Goal: Information Seeking & Learning: Learn about a topic

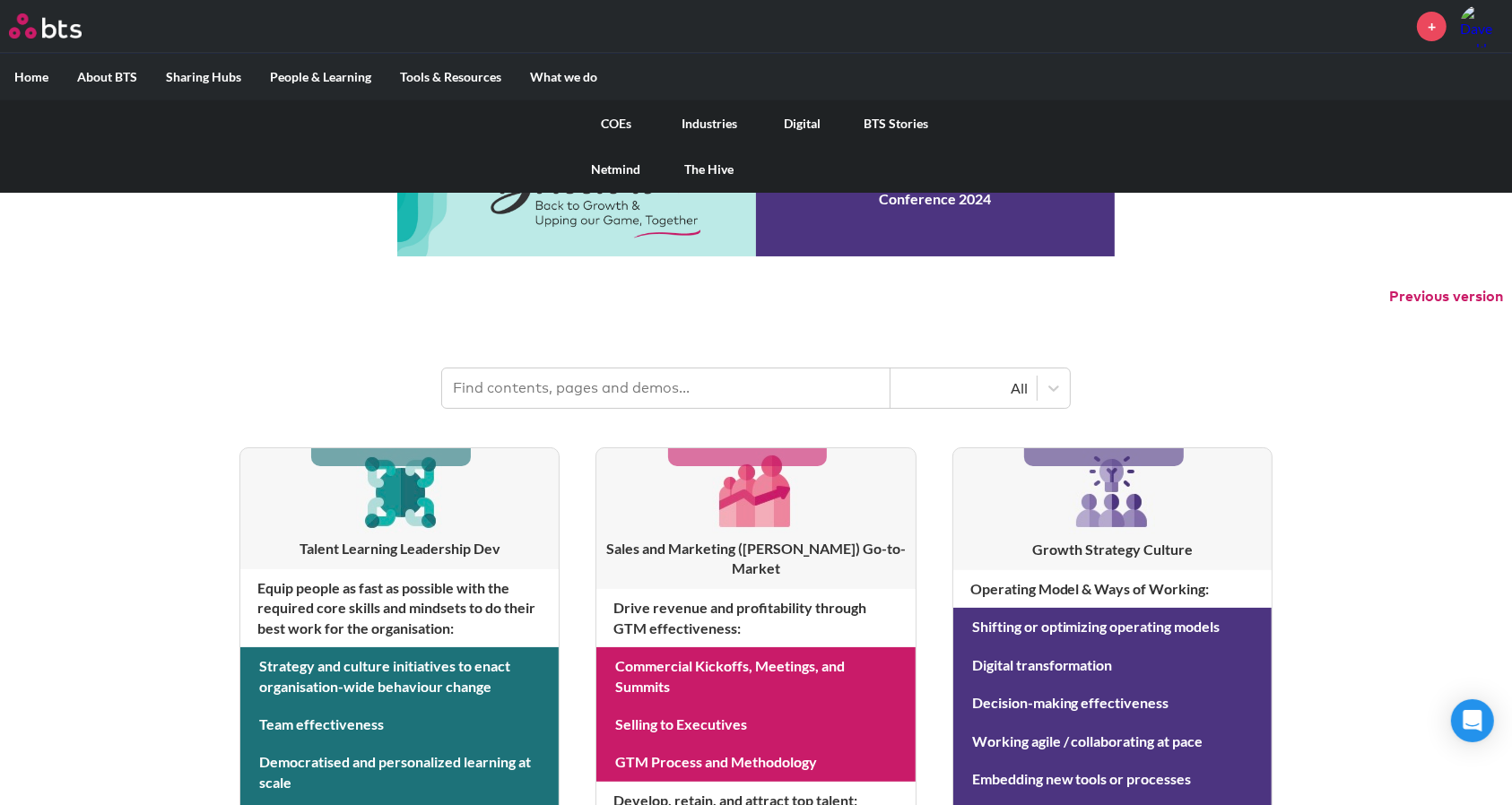
click at [818, 117] on link "Digital" at bounding box center [803, 124] width 94 height 47
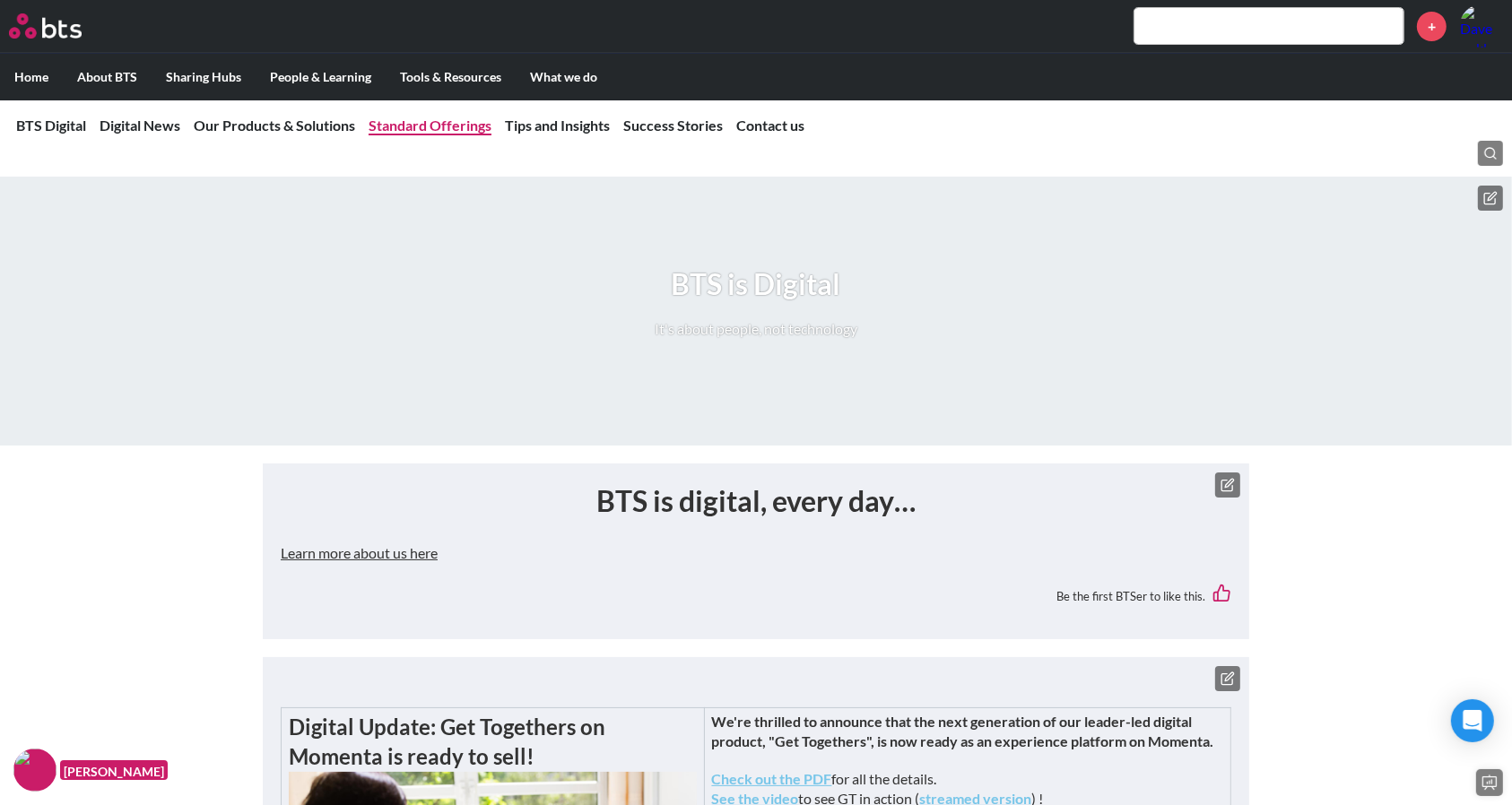
click at [382, 125] on link "Standard Offerings" at bounding box center [430, 125] width 123 height 17
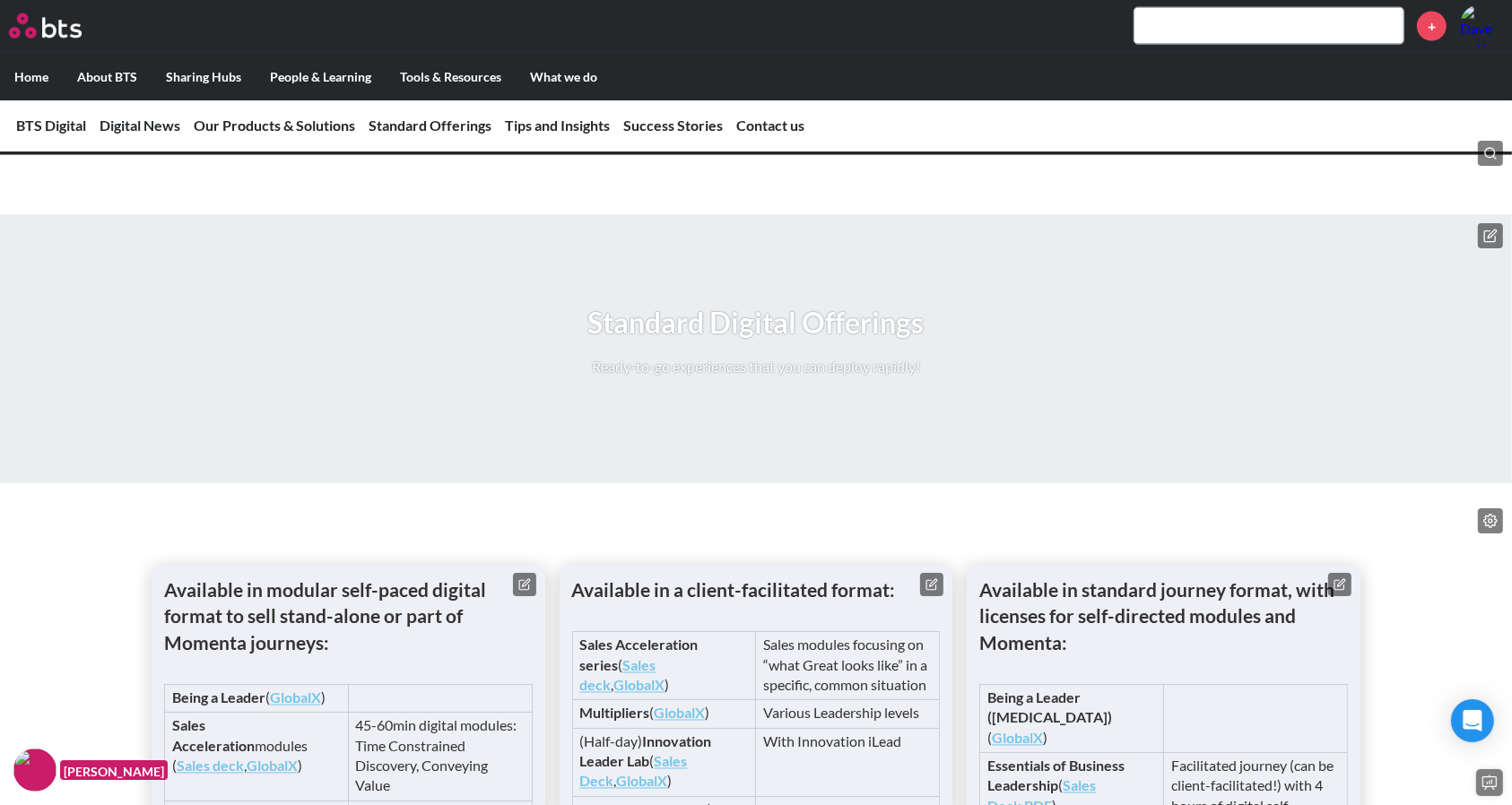
scroll to position [2688, 0]
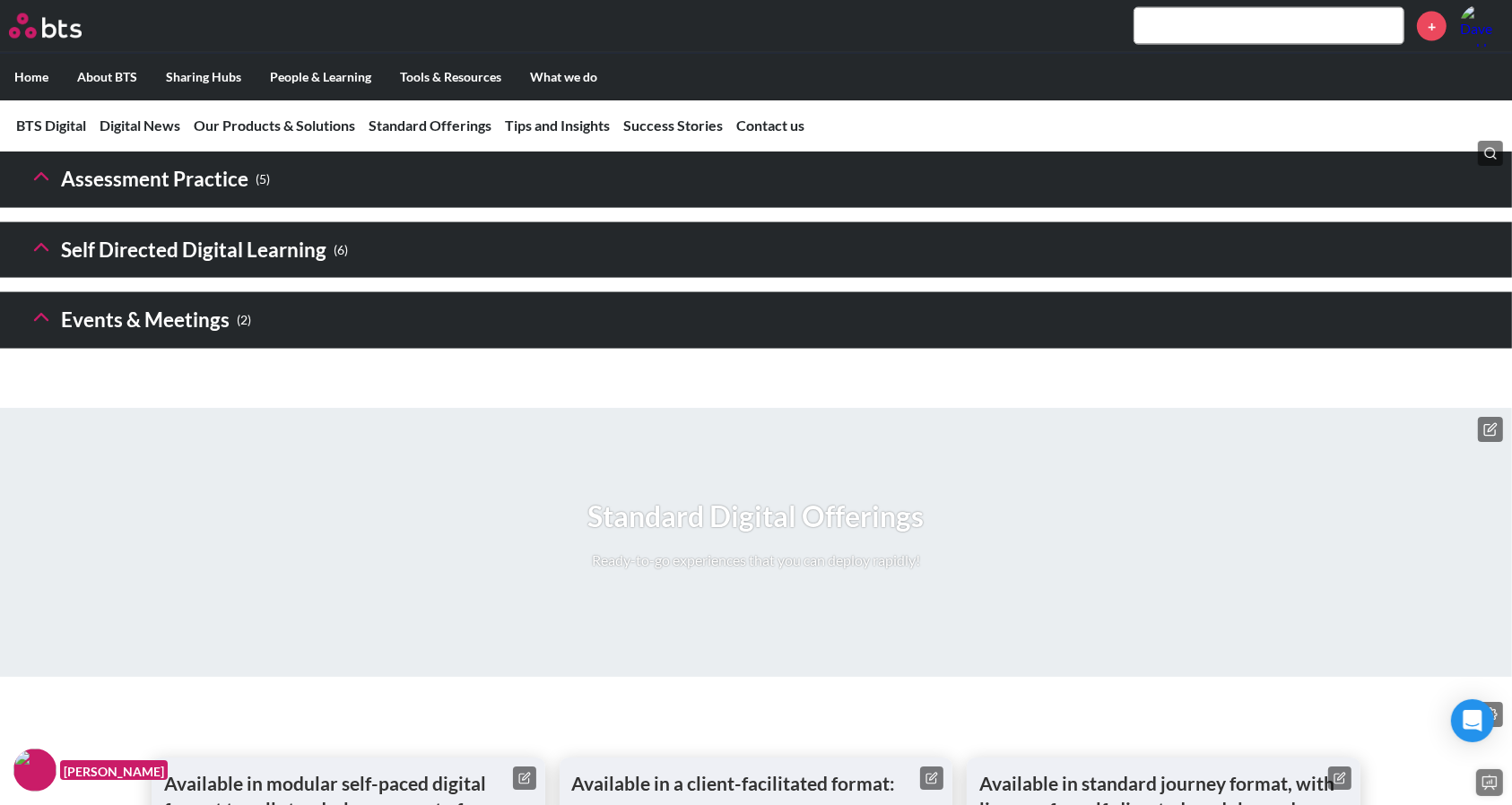
click at [206, 199] on h3 "Assessment Practice ( 5 )" at bounding box center [150, 179] width 241 height 39
click at [48, 180] on polyline at bounding box center [41, 177] width 13 height 6
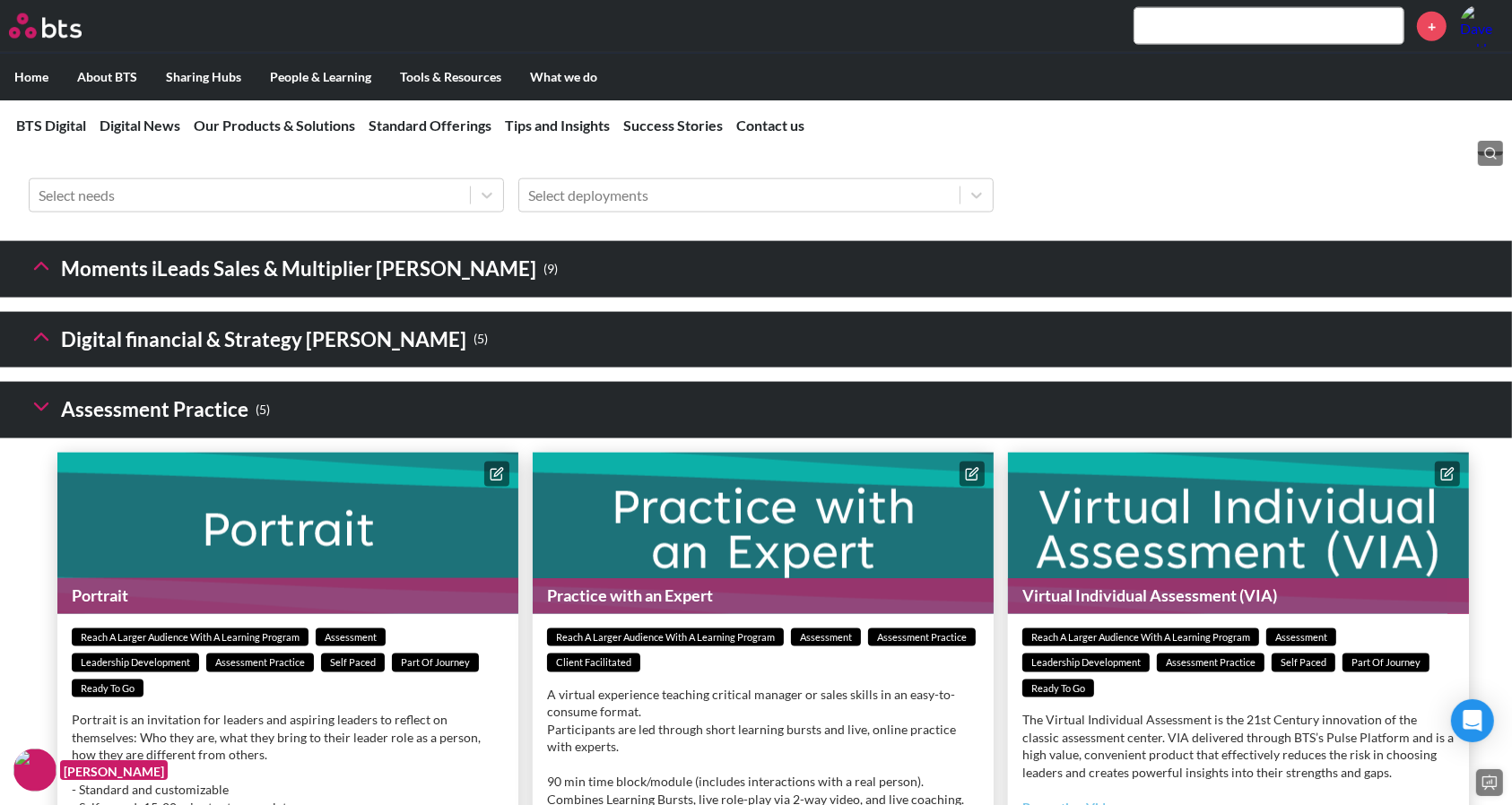
scroll to position [2470, 0]
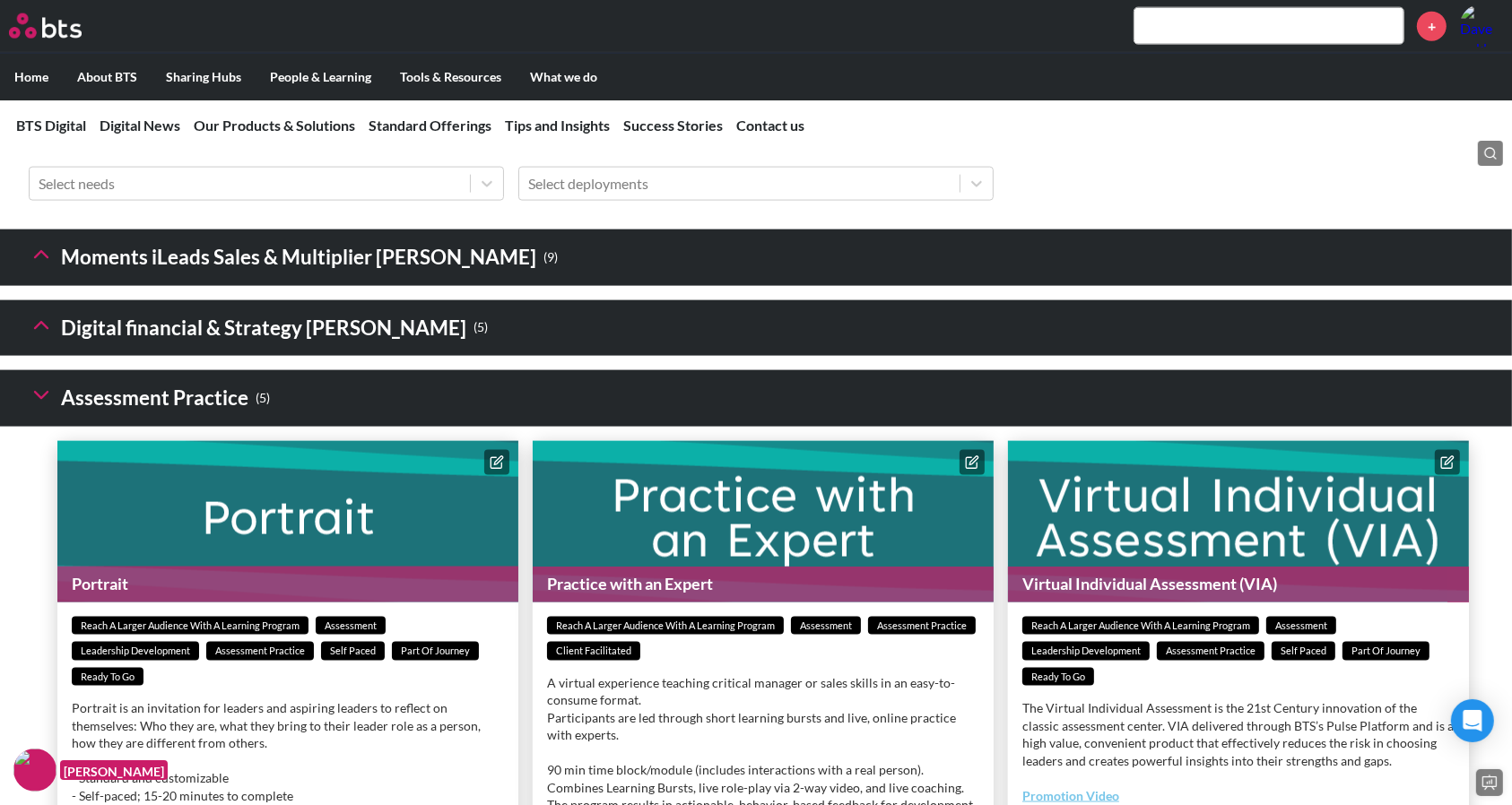
click at [41, 408] on icon at bounding box center [41, 395] width 25 height 25
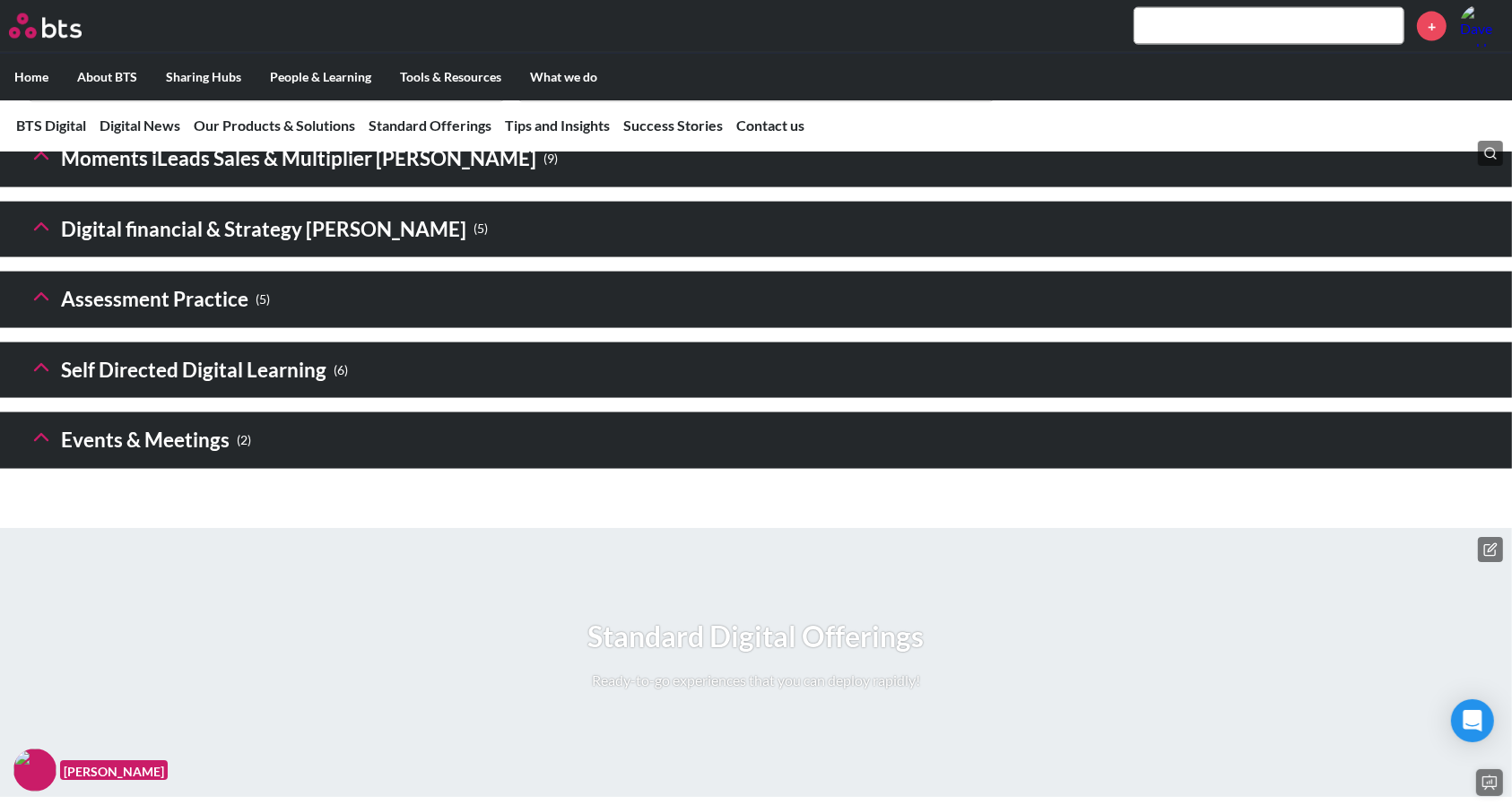
scroll to position [2526, 0]
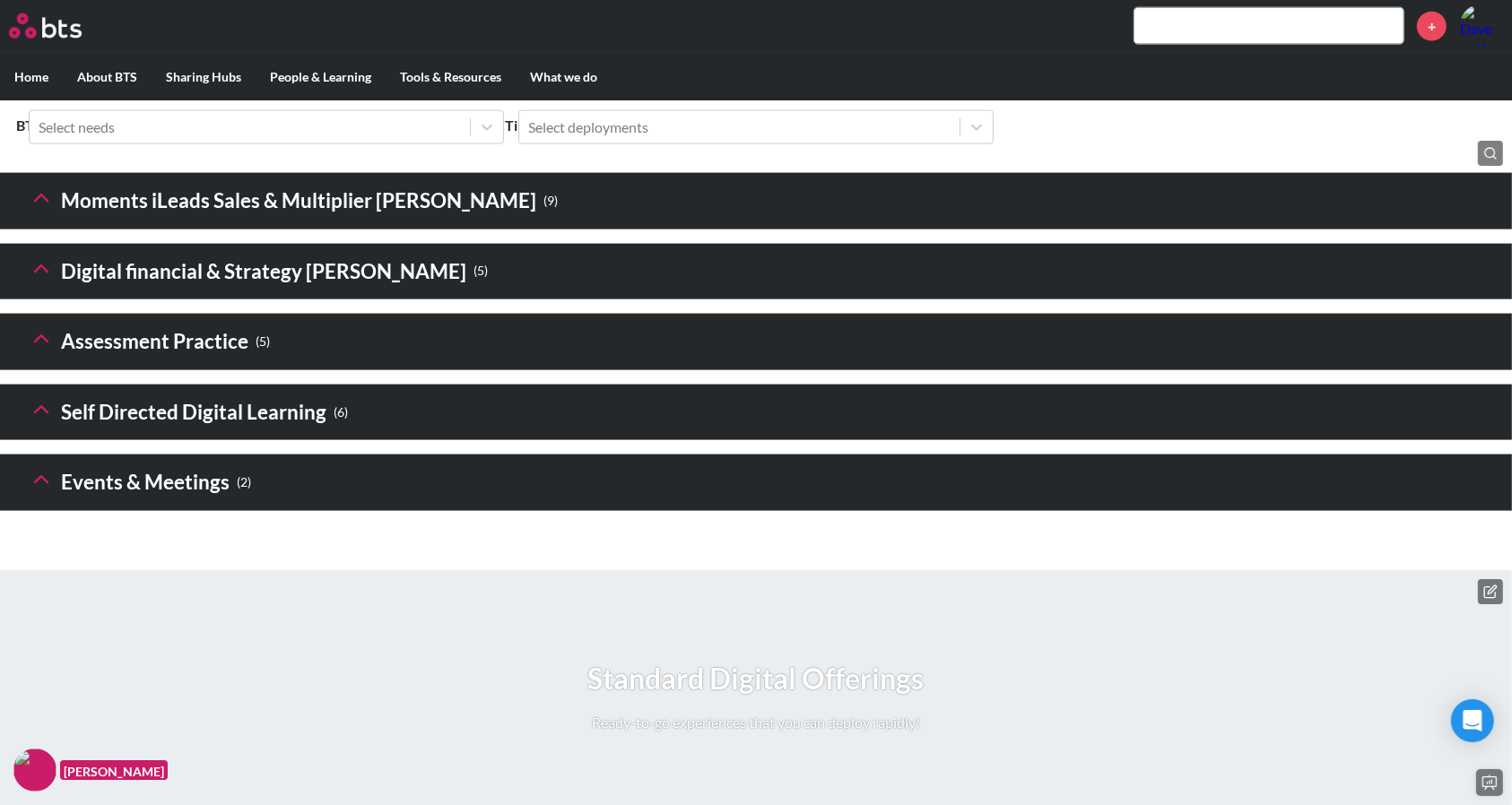
click at [43, 352] on icon at bounding box center [41, 339] width 25 height 25
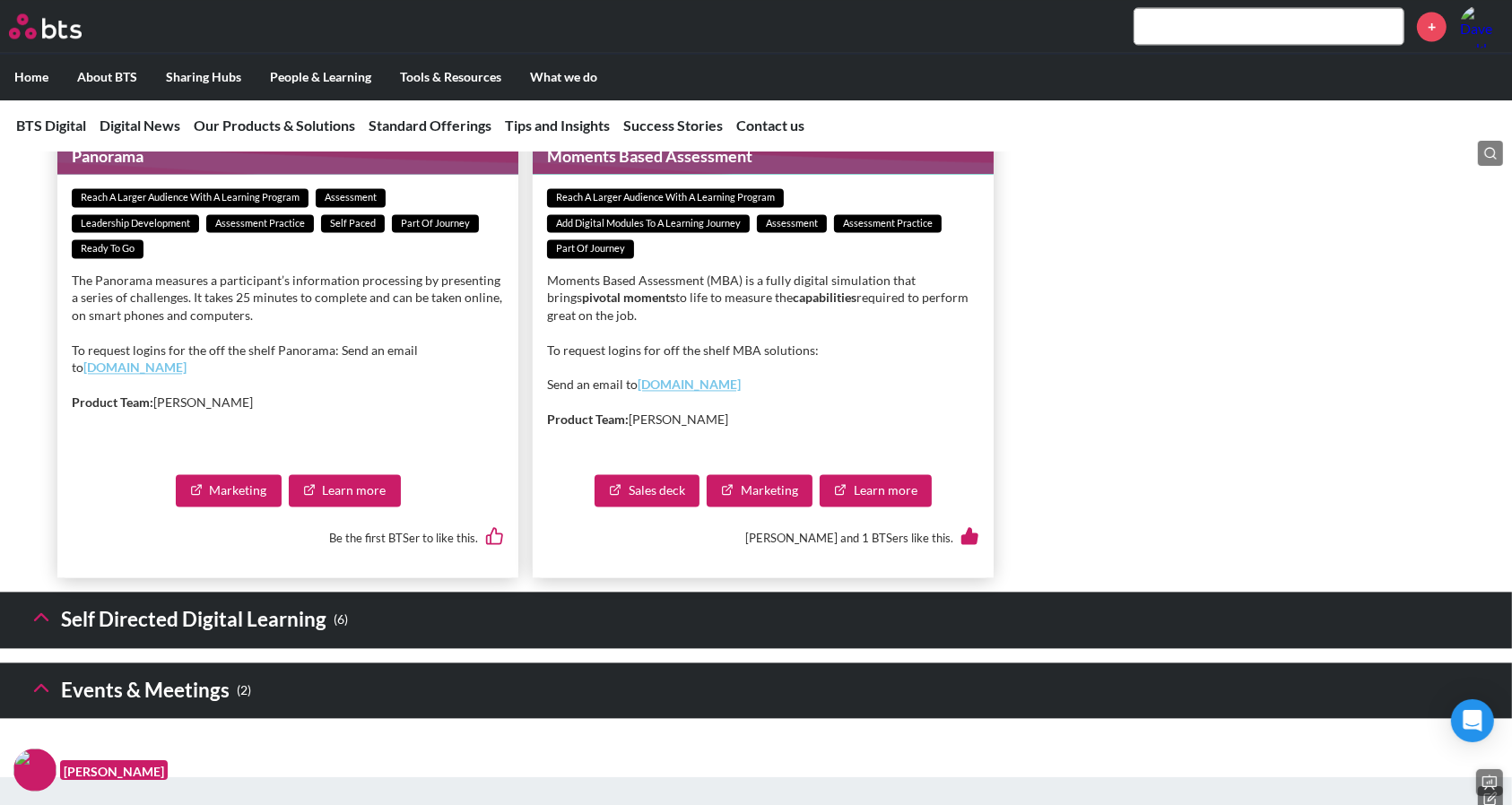
scroll to position [4119, 0]
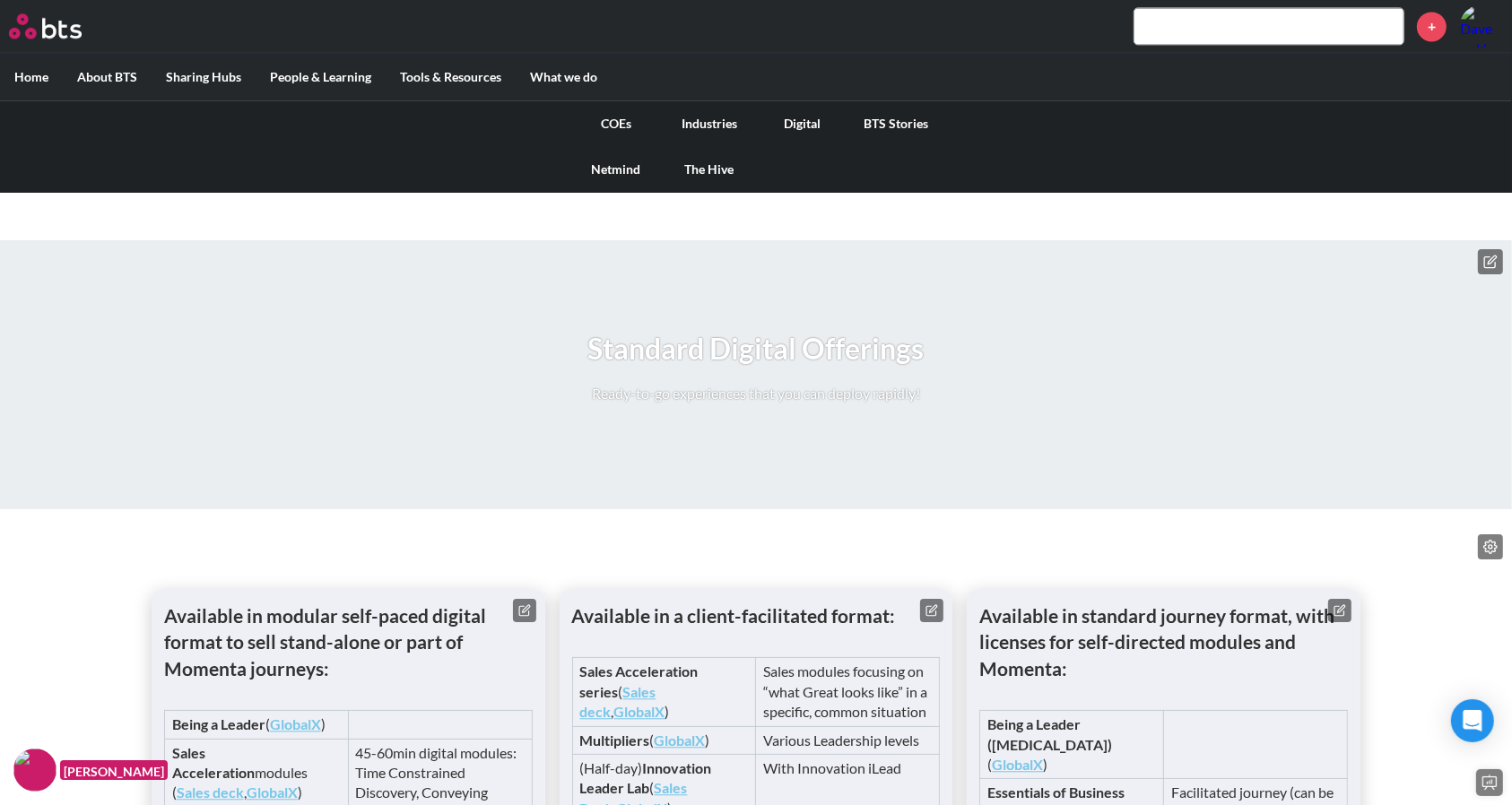
click at [622, 125] on link "COEs" at bounding box center [617, 124] width 94 height 47
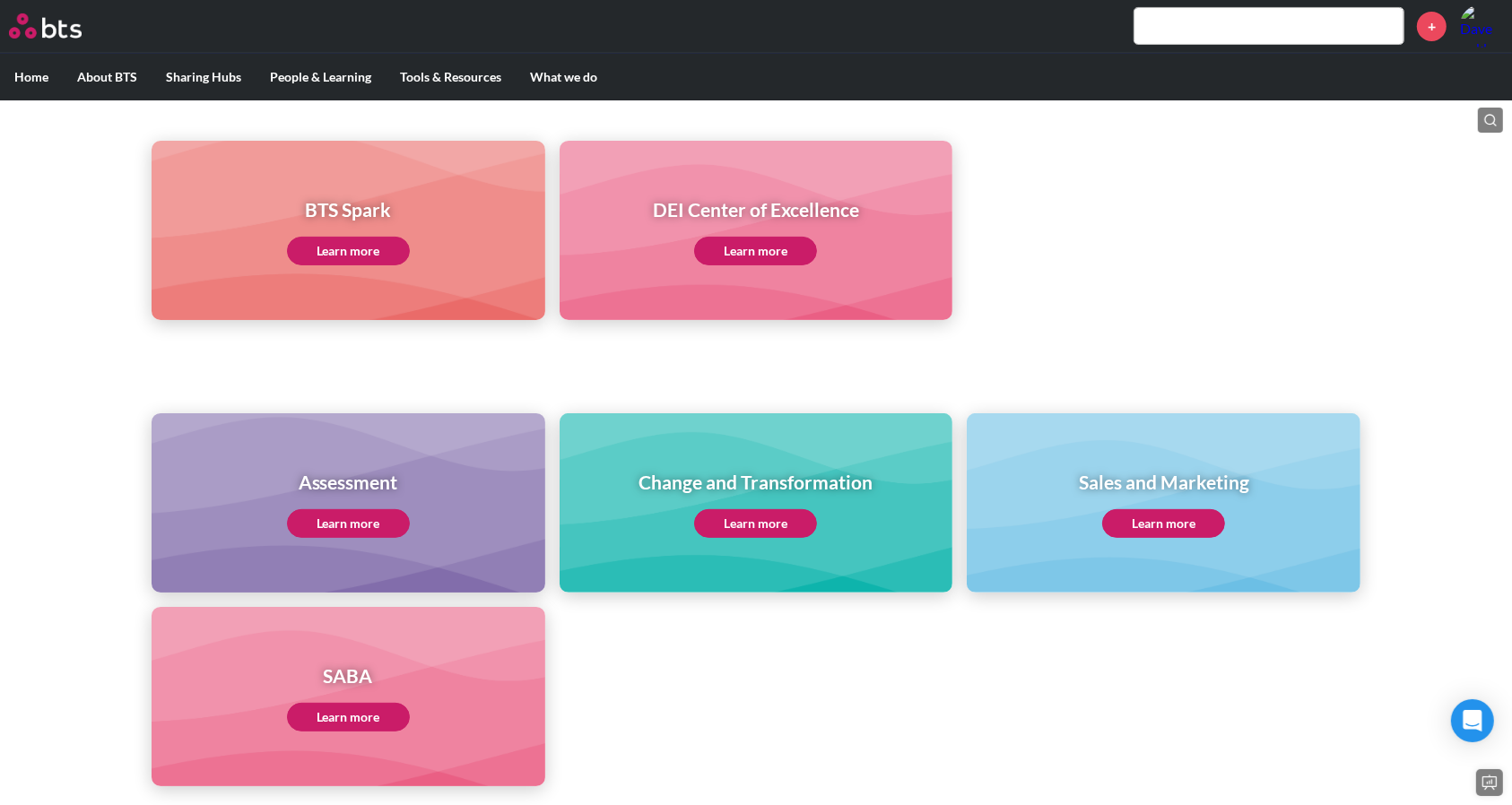
scroll to position [525, 0]
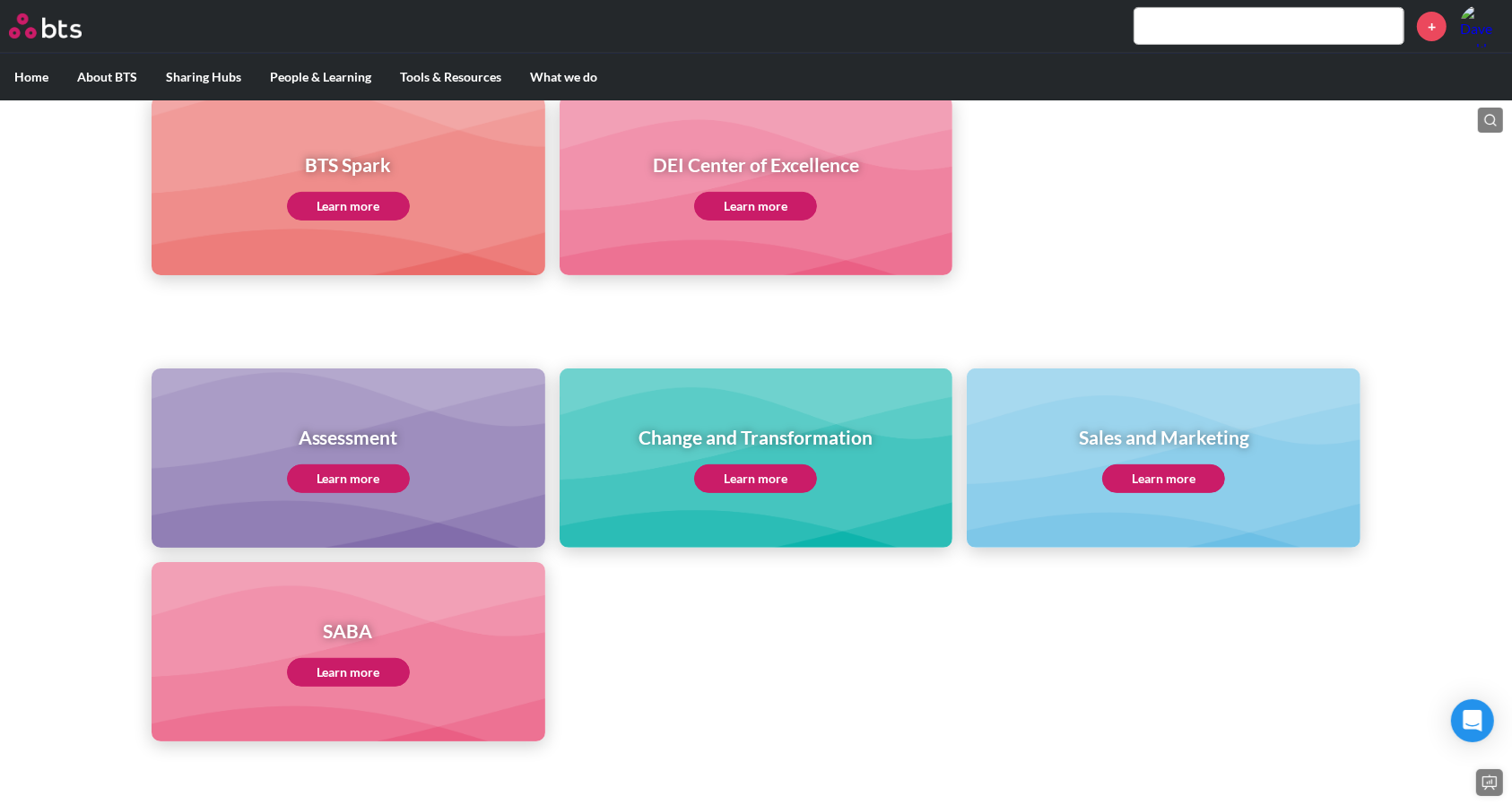
click at [761, 478] on link "Learn more" at bounding box center [756, 478] width 123 height 29
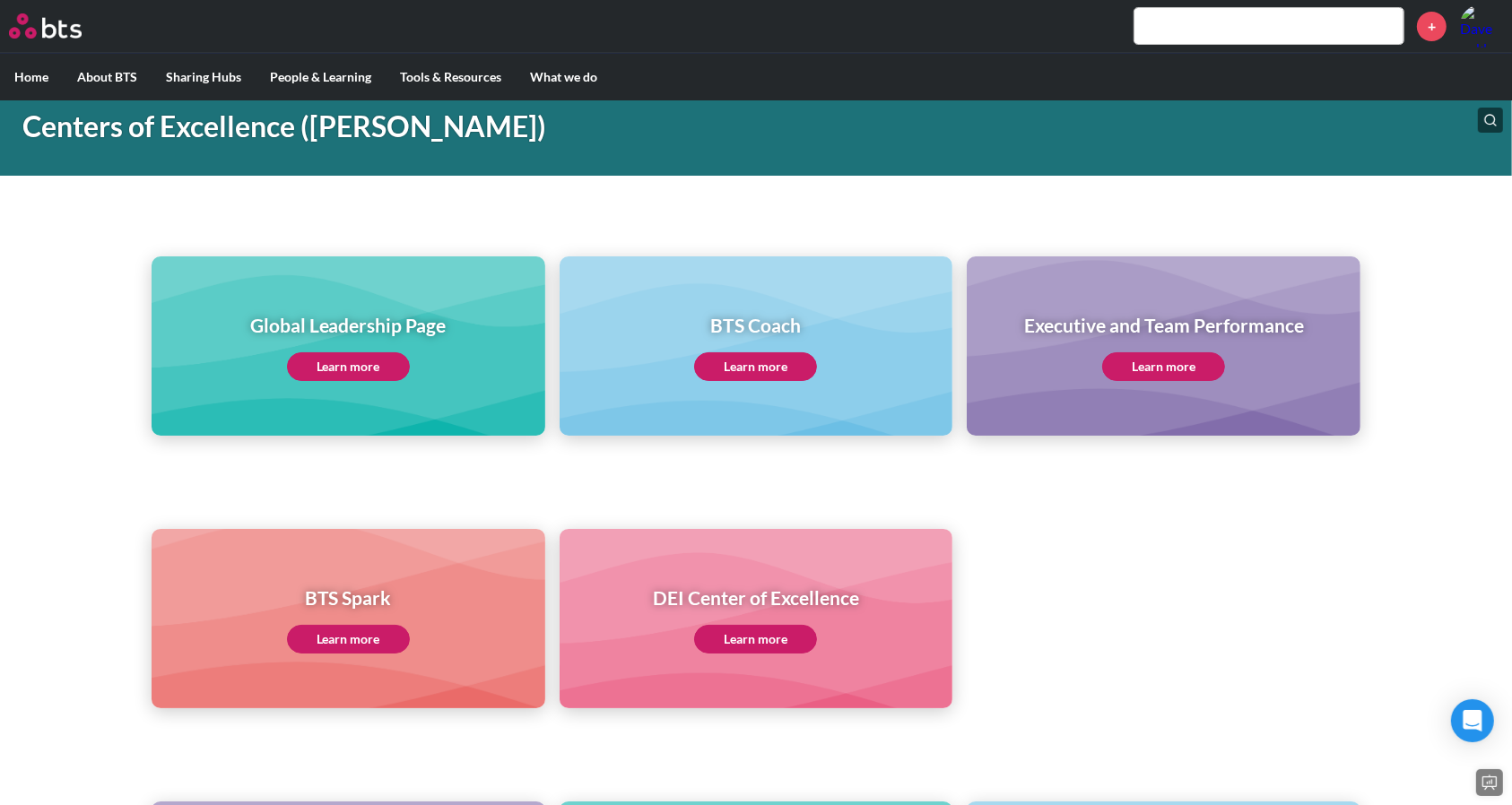
scroll to position [0, 0]
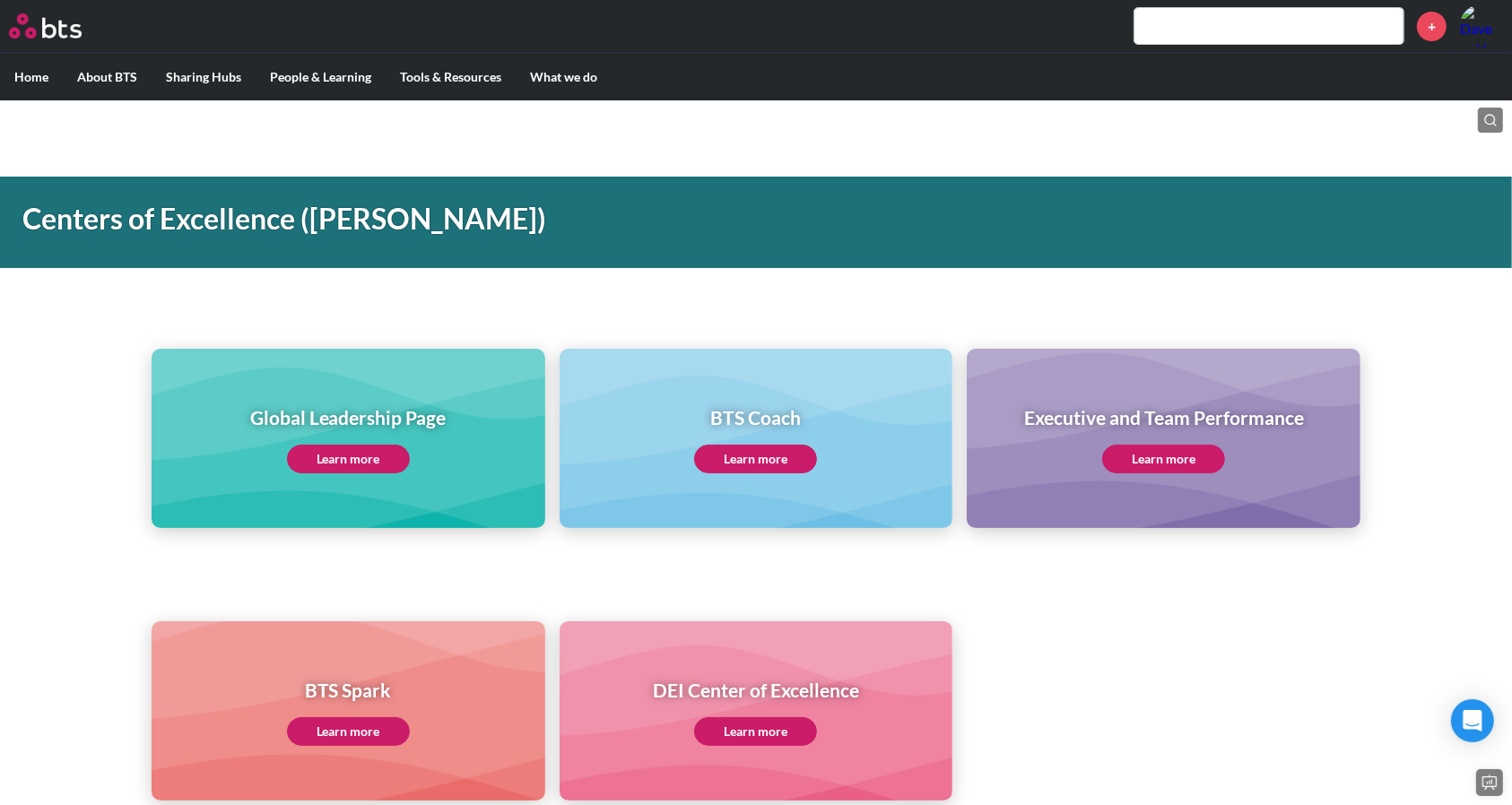
click at [1486, 116] on circle at bounding box center [1490, 120] width 10 height 10
type input "c"
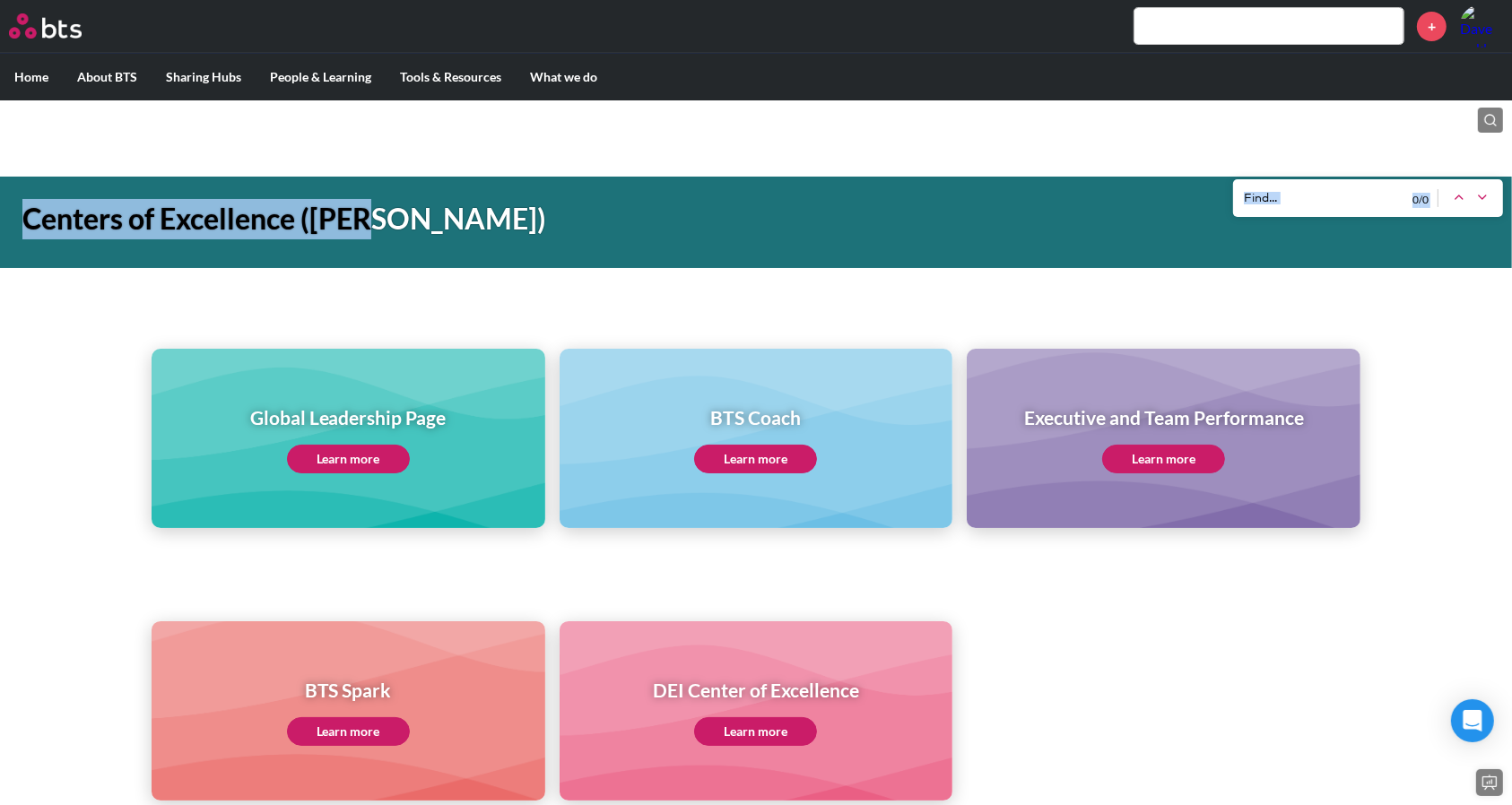
drag, startPoint x: 597, startPoint y: 83, endPoint x: 680, endPoint y: 112, distance: 87.9
click at [654, 110] on div "MENU + Home About BTS Who we are How we work: Policies, Toolkits and Guidance I…" at bounding box center [756, 814] width 1512 height 1629
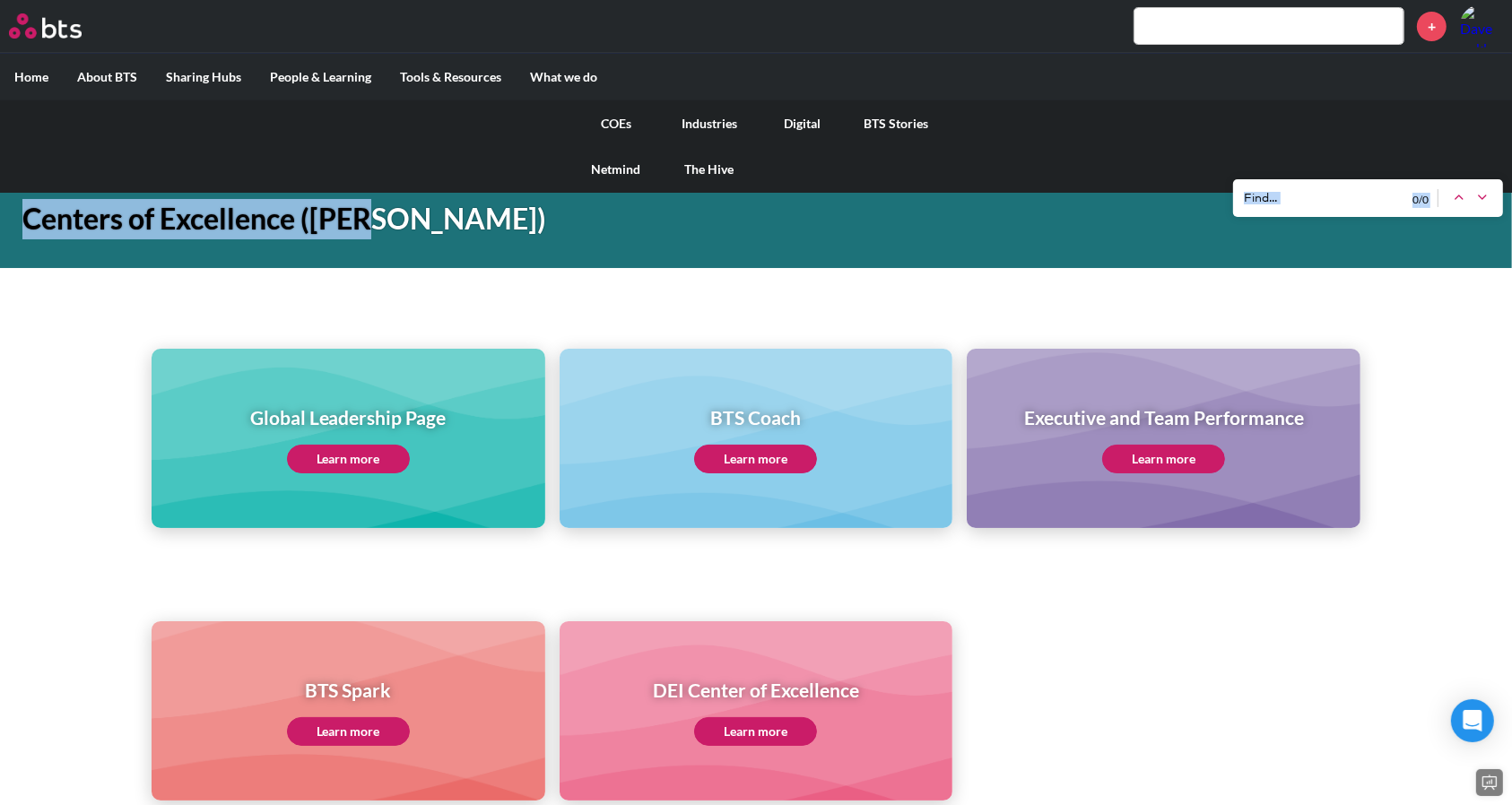
click at [552, 77] on label "What we do" at bounding box center [564, 77] width 96 height 47
click at [0, 0] on input "What we do" at bounding box center [0, 0] width 0 height 0
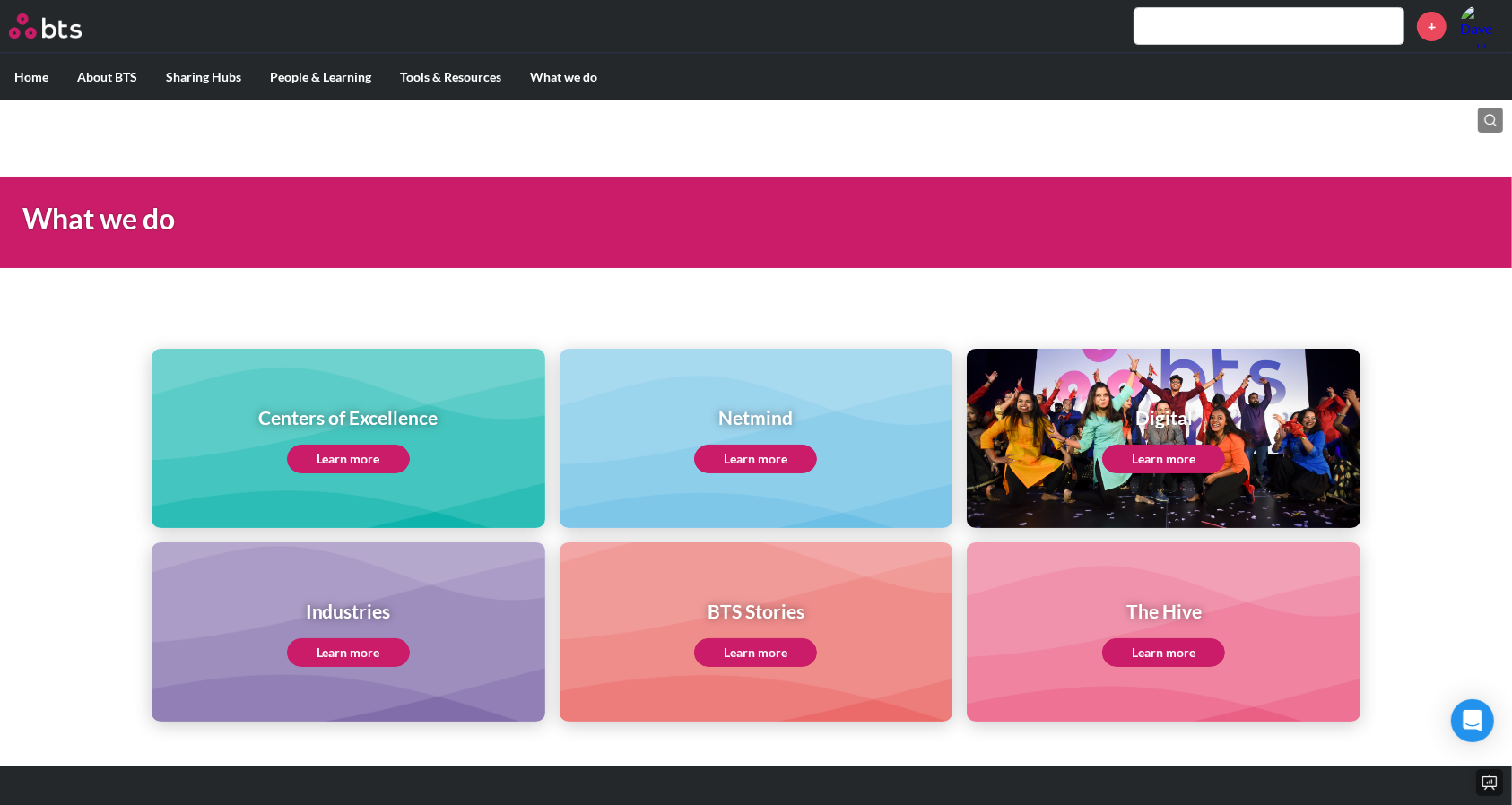
click at [1166, 462] on link "Learn more" at bounding box center [1163, 458] width 123 height 29
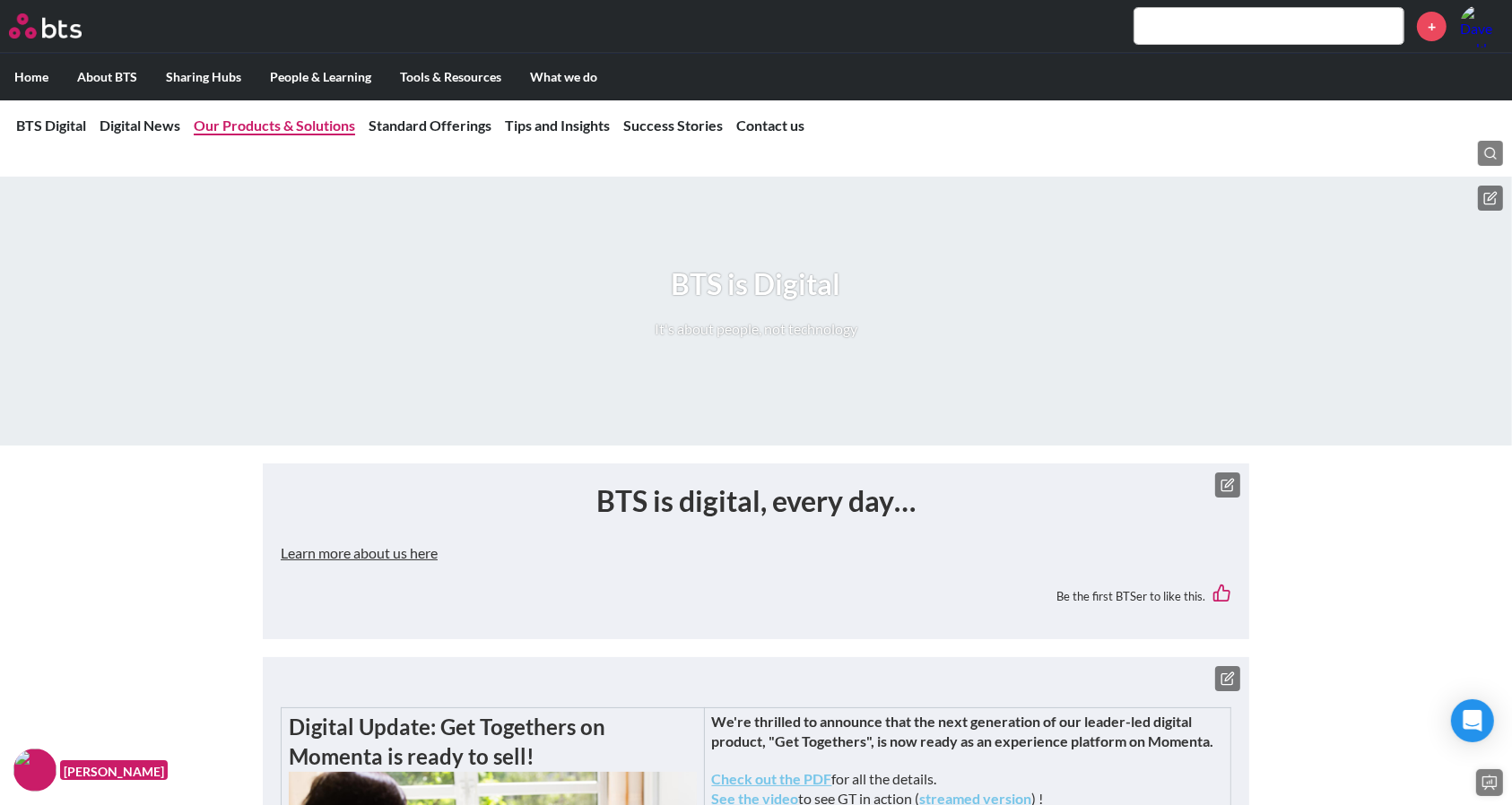
click at [324, 125] on link "Our Products & Solutions" at bounding box center [274, 125] width 161 height 17
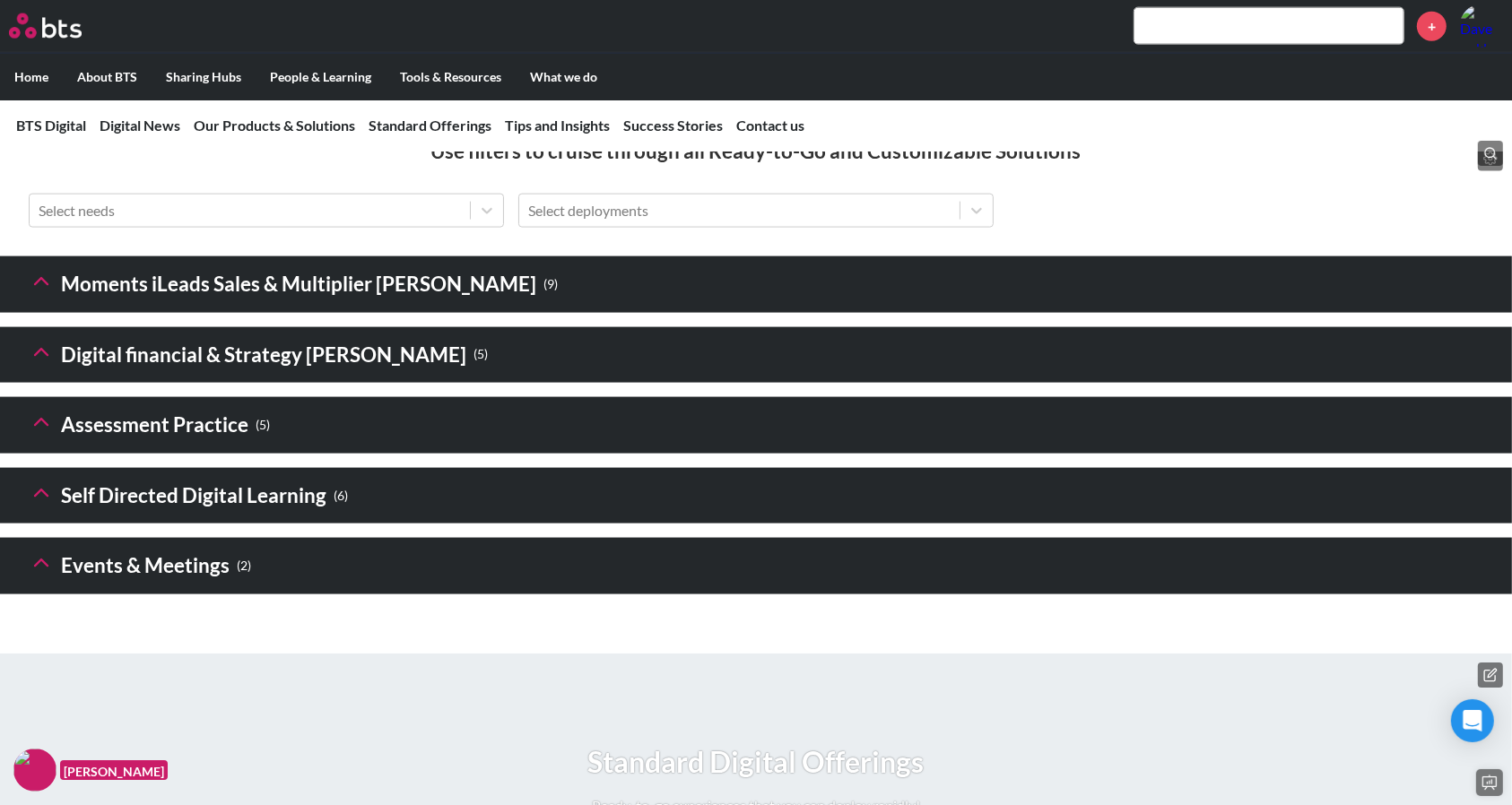
scroll to position [2444, 0]
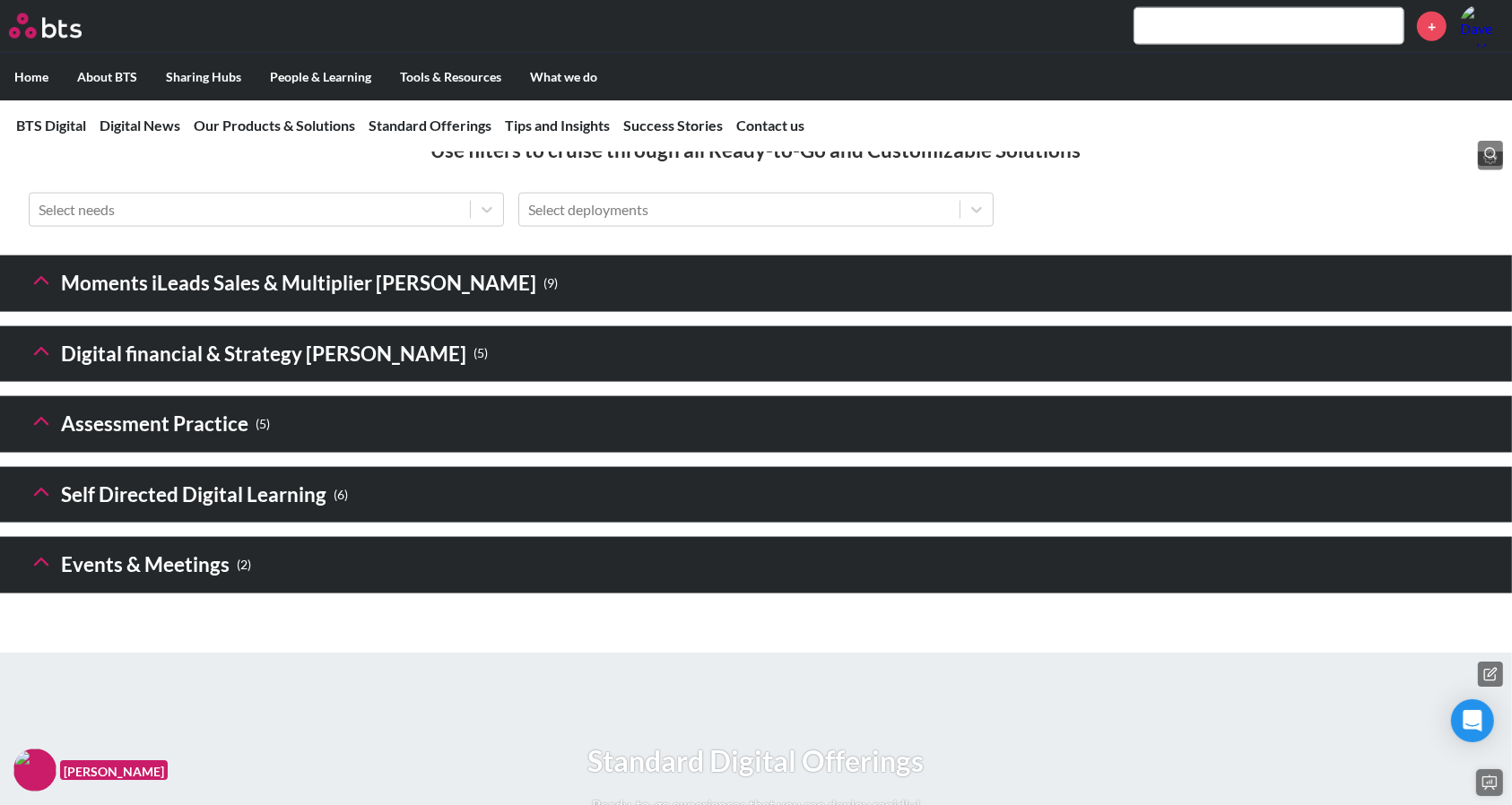
click at [45, 425] on polyline at bounding box center [41, 421] width 13 height 6
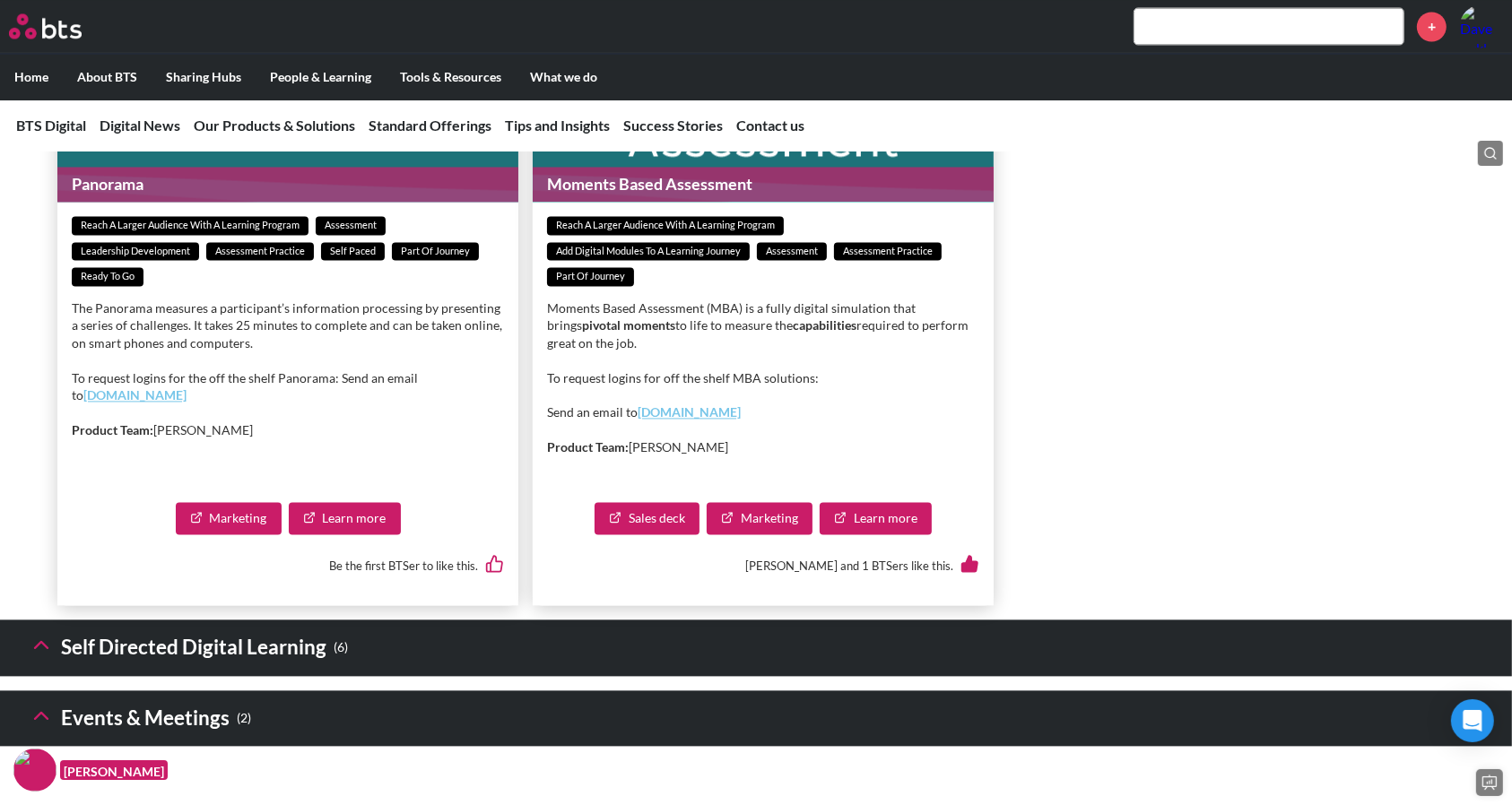
scroll to position [3617, 0]
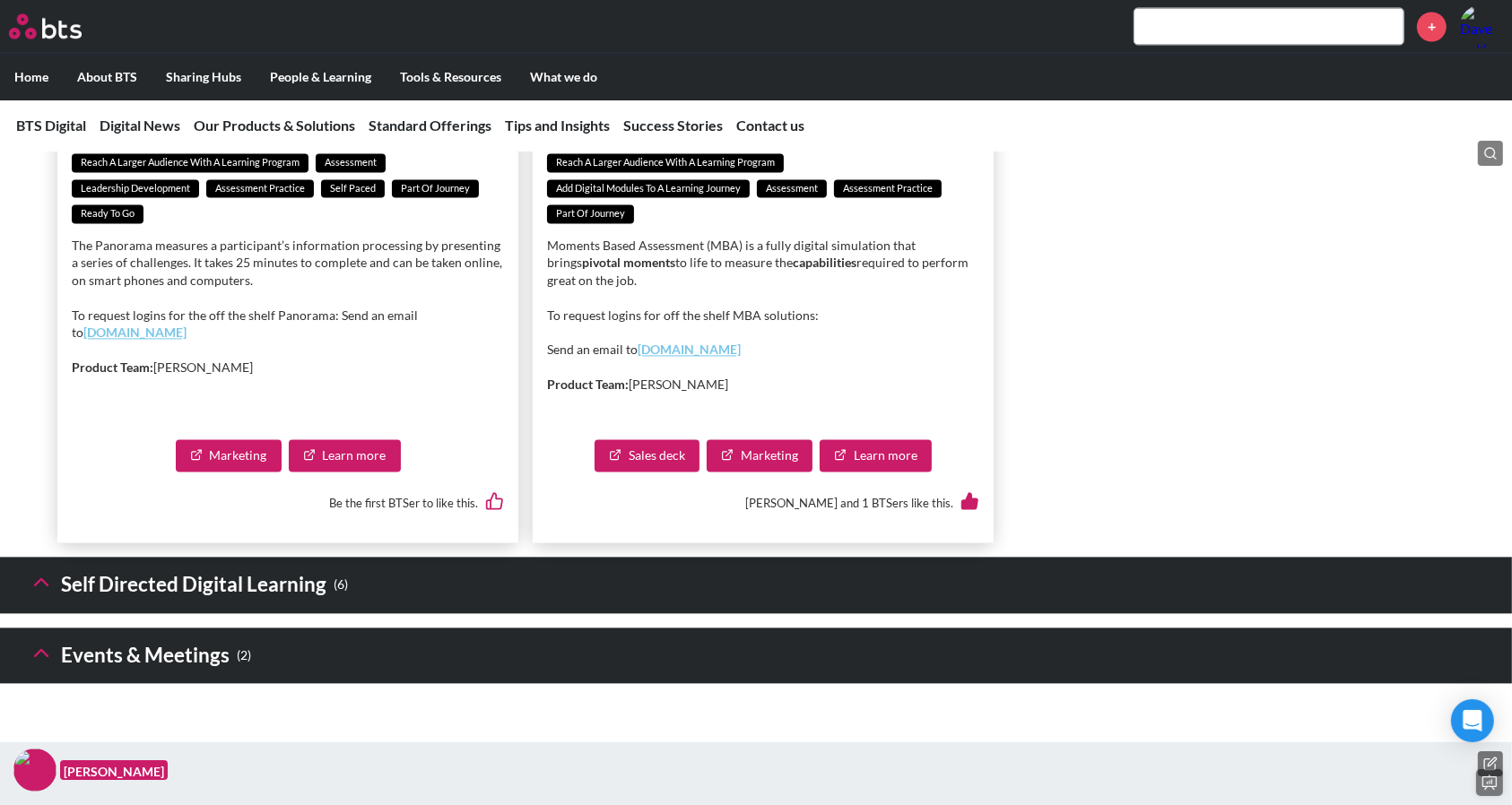
click at [374, 471] on link "Learn more" at bounding box center [345, 455] width 113 height 32
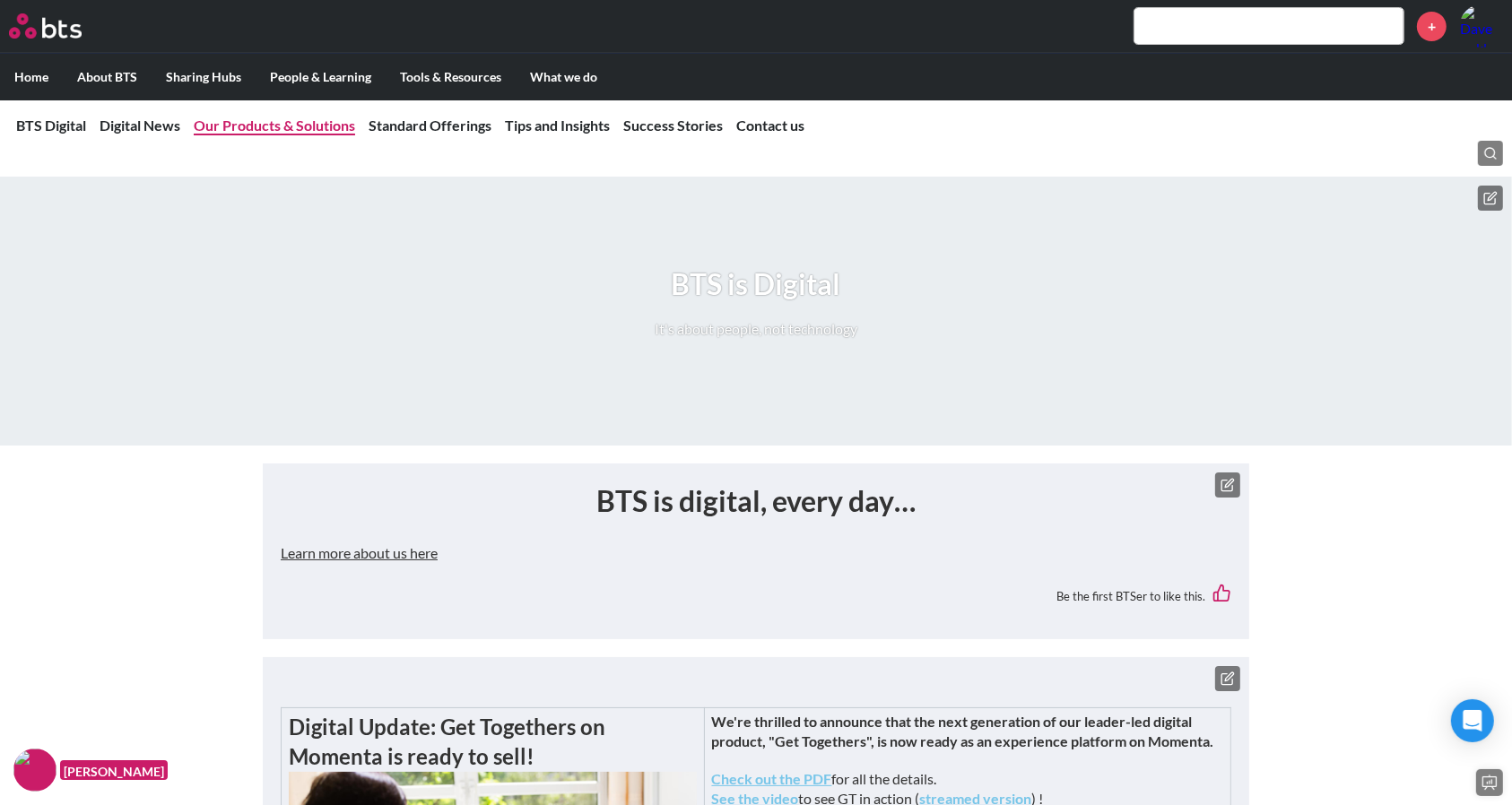
click at [280, 127] on link "Our Products & Solutions" at bounding box center [274, 125] width 161 height 17
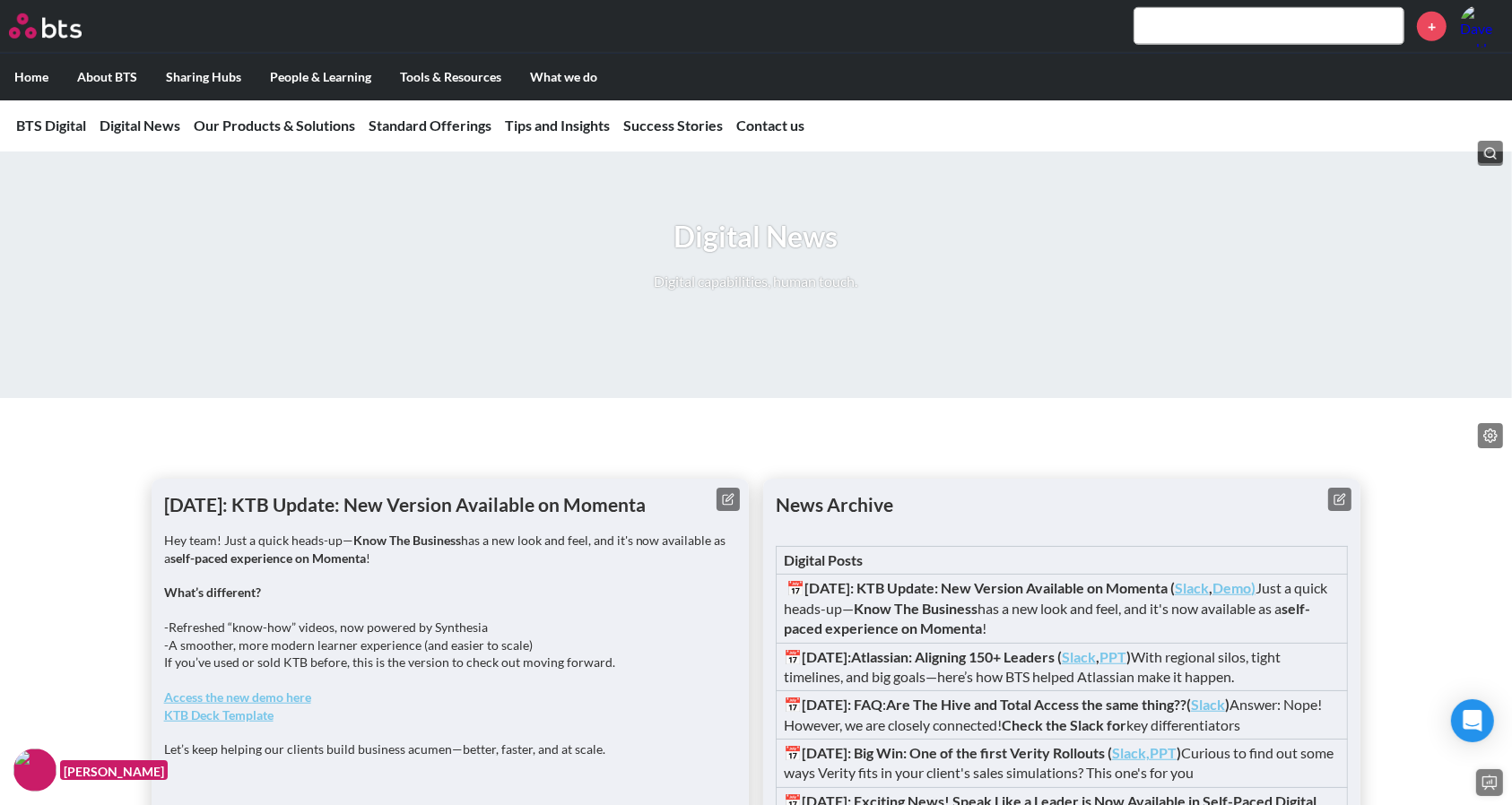
scroll to position [2597, 0]
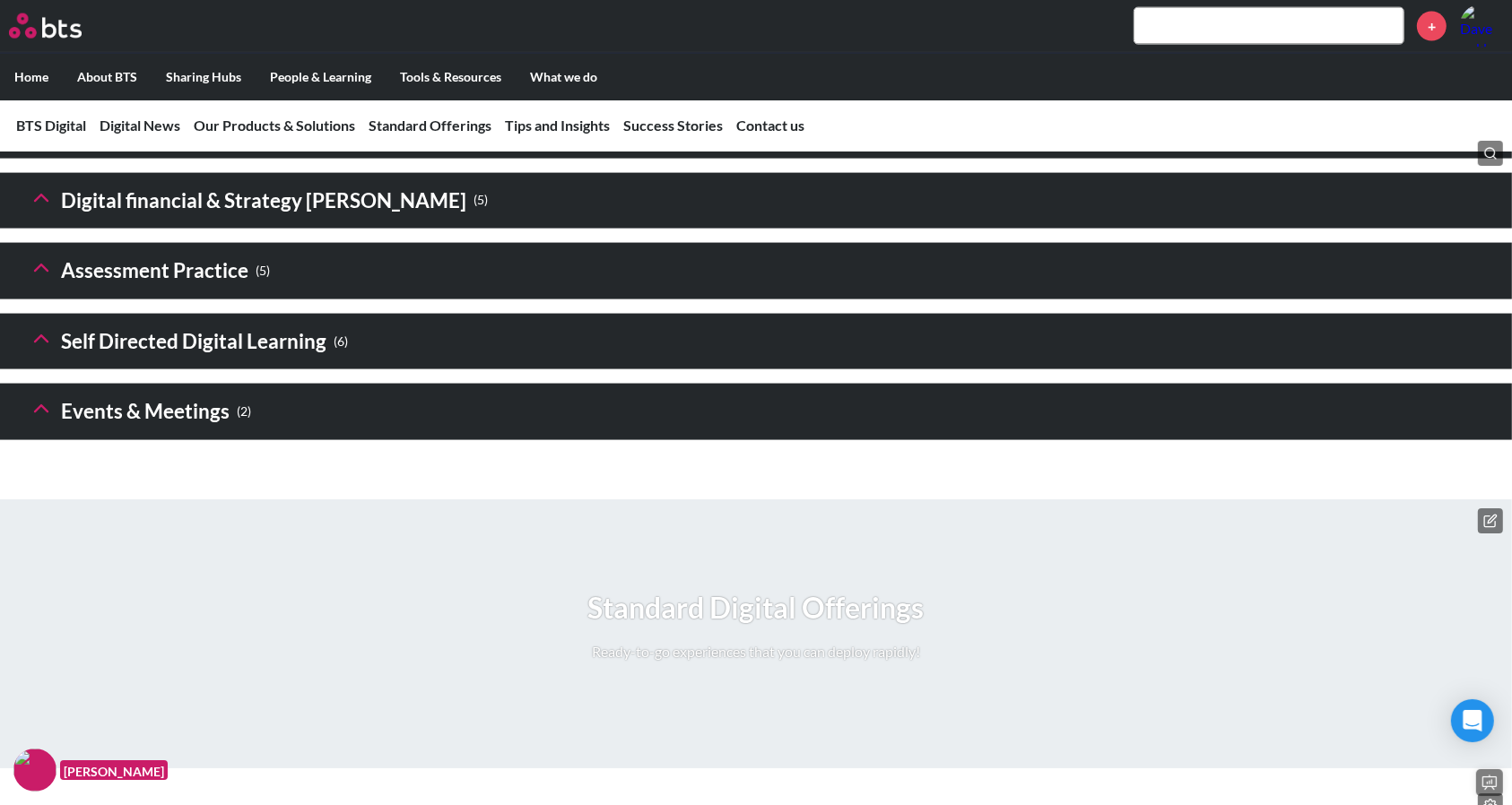
click at [43, 281] on icon at bounding box center [41, 268] width 25 height 25
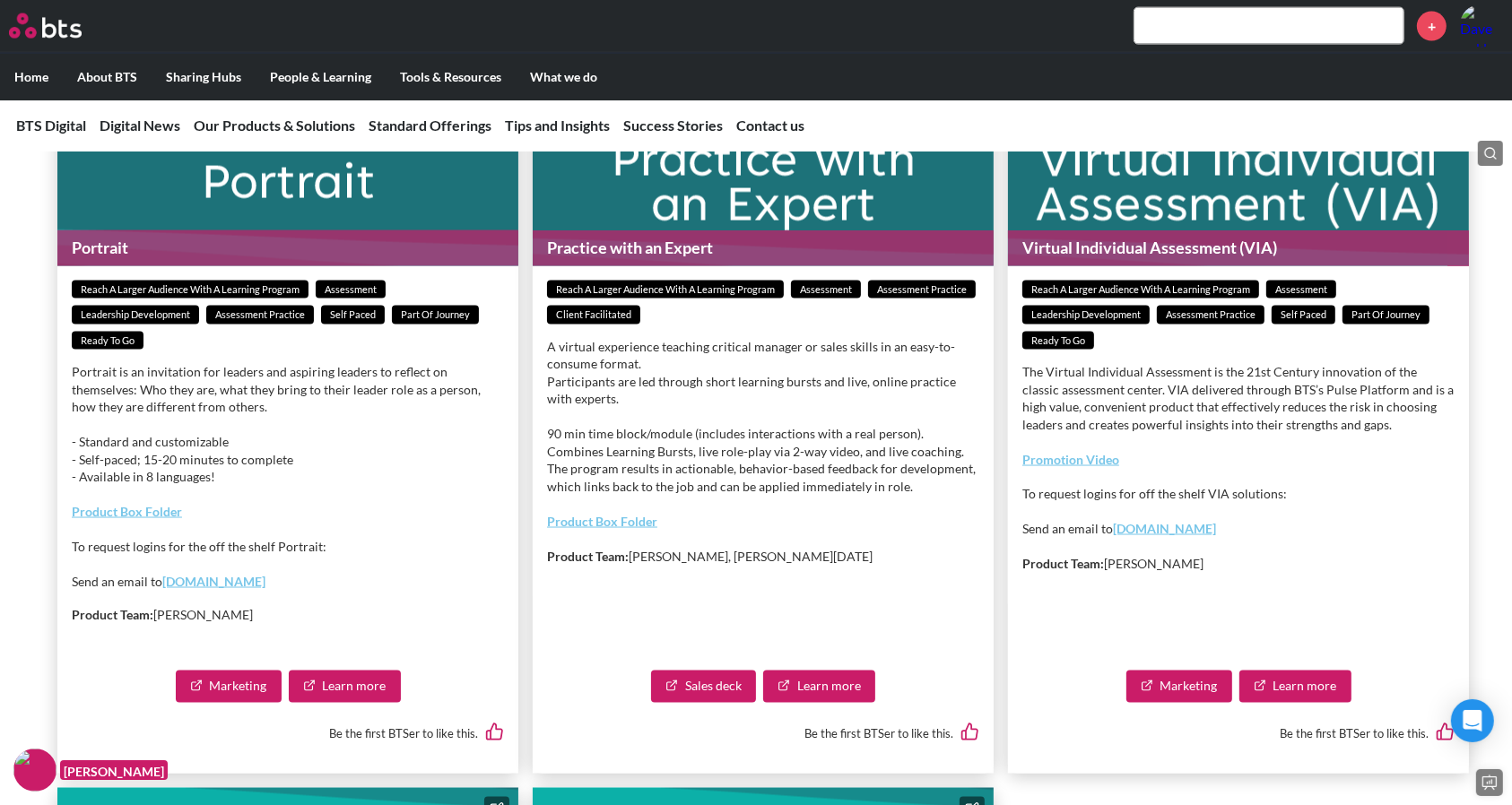
scroll to position [2807, 0]
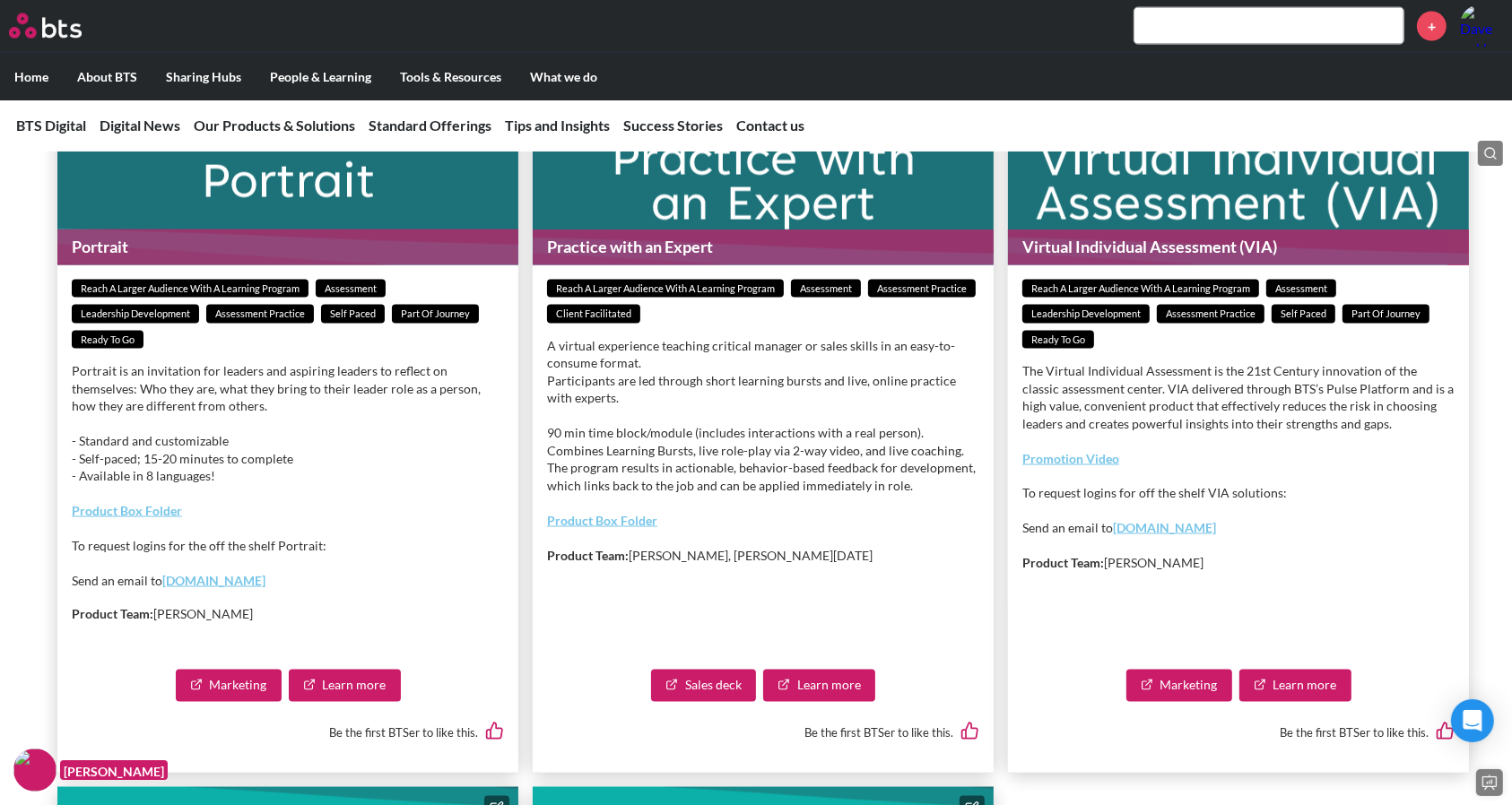
click at [131, 518] on link "Product Box Folder" at bounding box center [127, 510] width 111 height 15
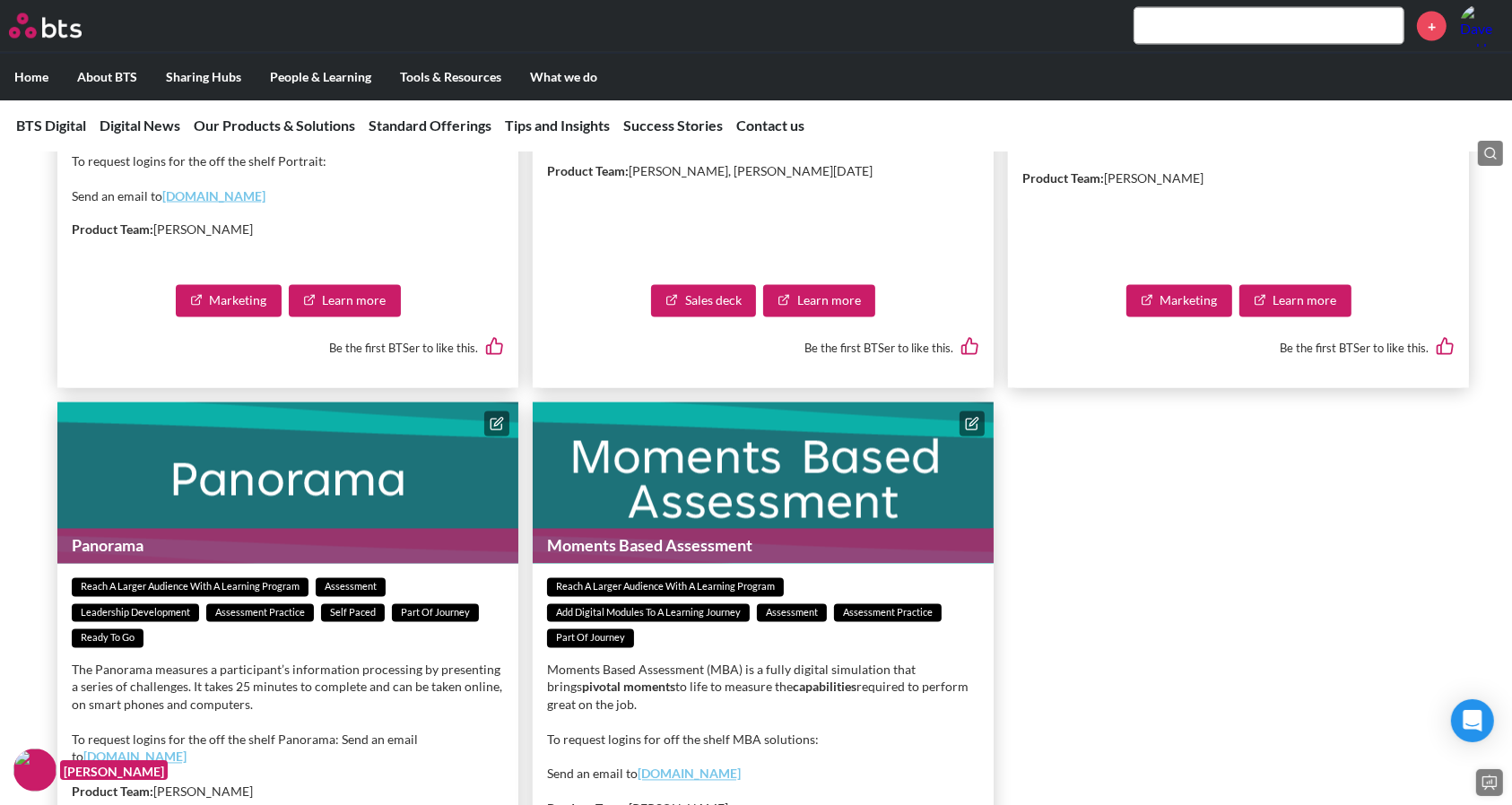
scroll to position [3192, 0]
